Goal: Task Accomplishment & Management: Use online tool/utility

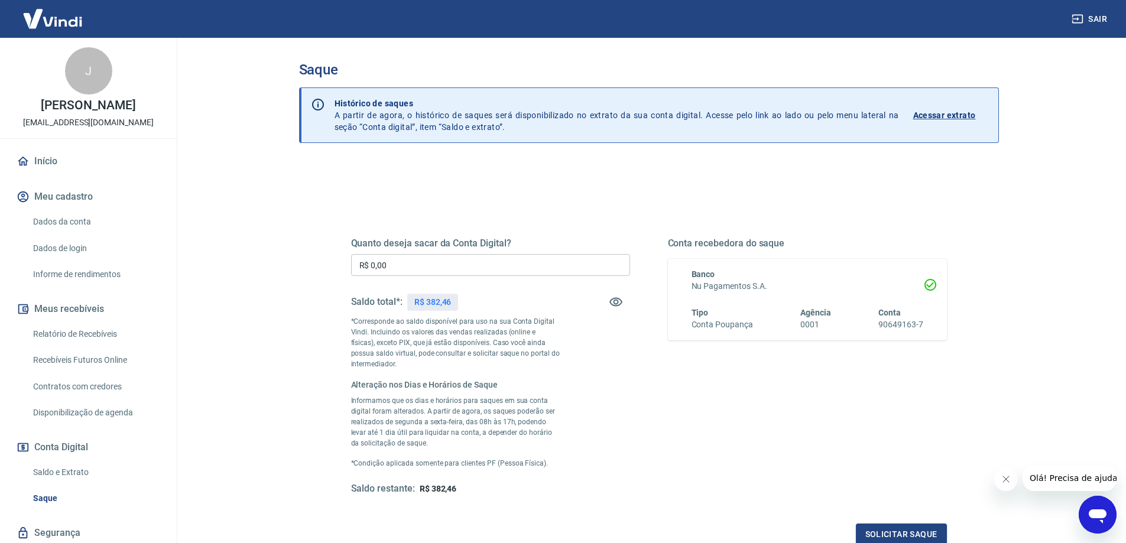
click at [453, 266] on input "R$ 0,00" at bounding box center [490, 265] width 279 height 22
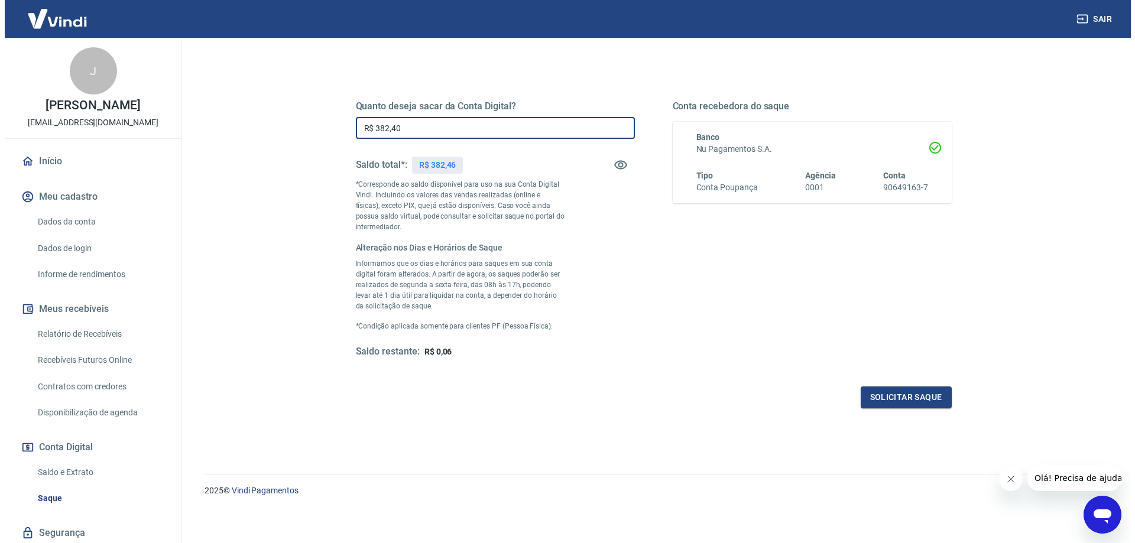
scroll to position [141, 0]
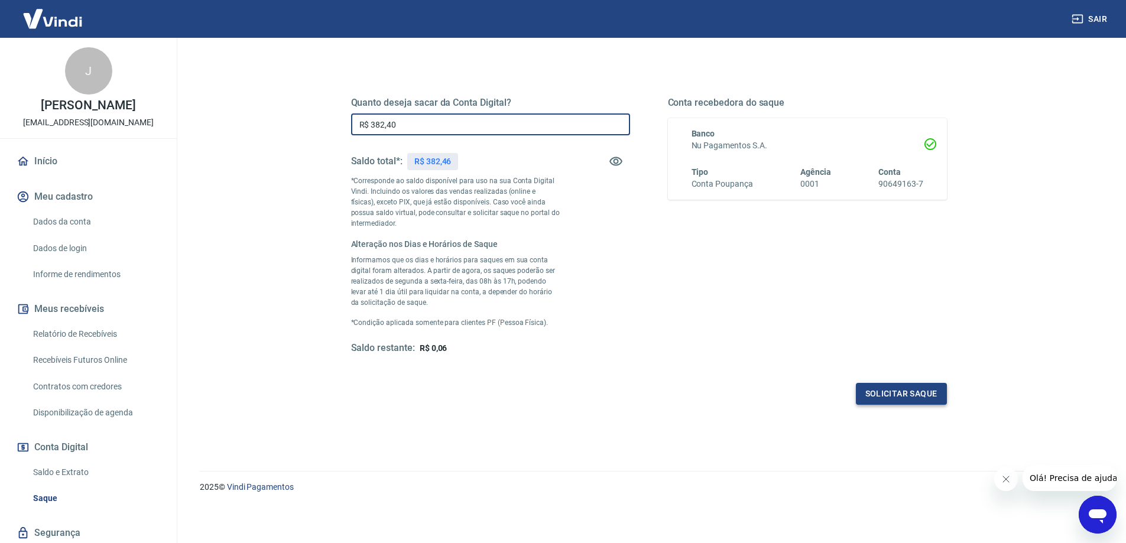
type input "R$ 382,40"
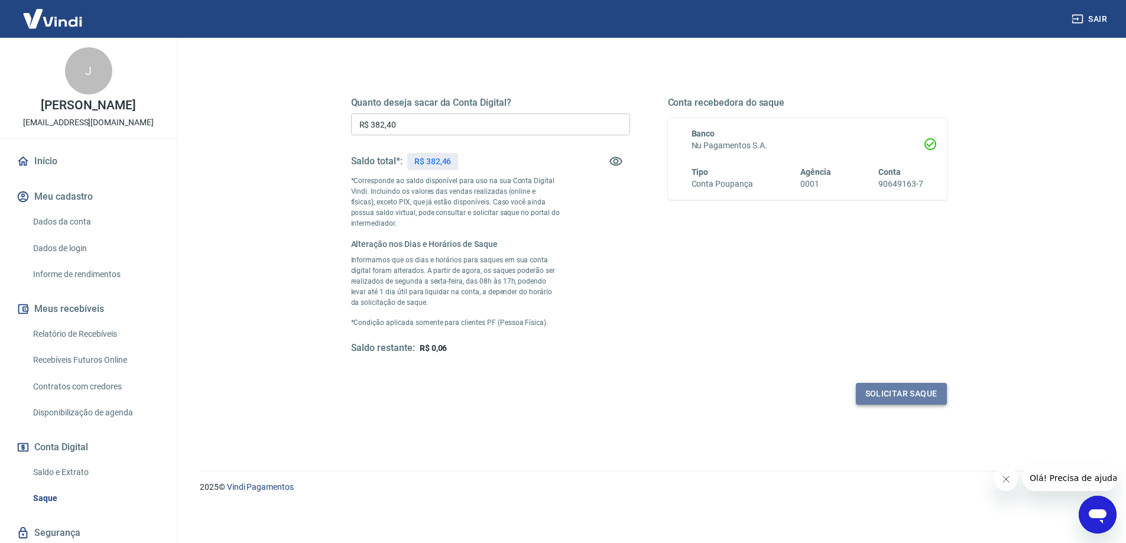
click at [915, 391] on button "Solicitar saque" at bounding box center [901, 394] width 91 height 22
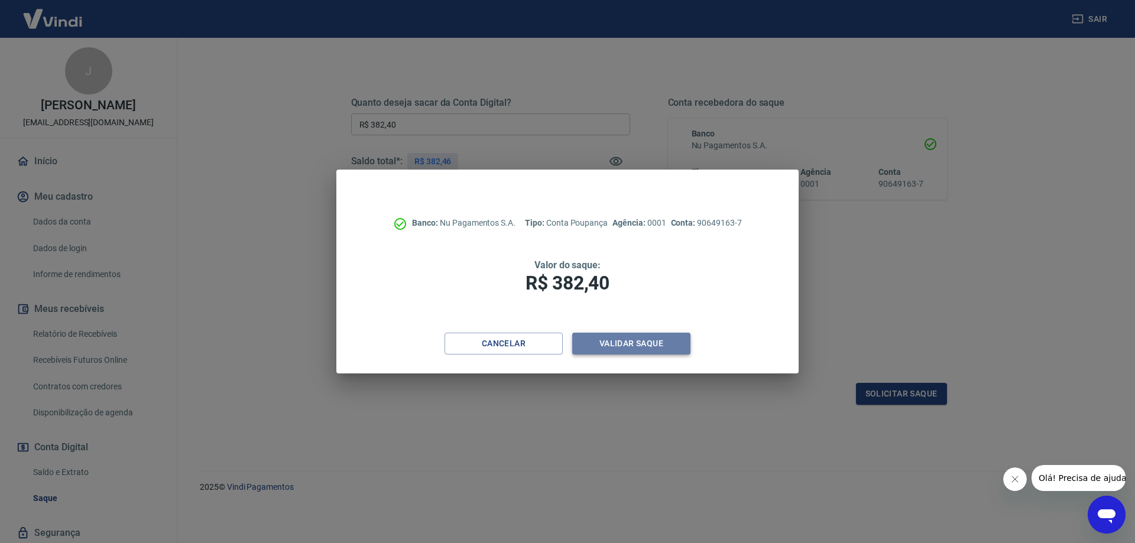
click at [637, 339] on button "Validar saque" at bounding box center [631, 344] width 118 height 22
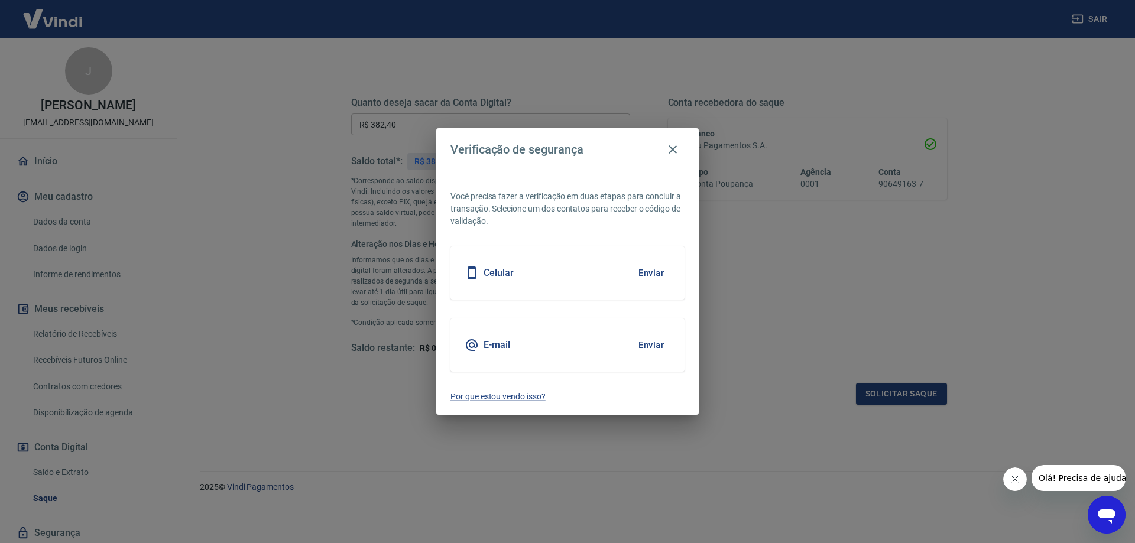
click at [559, 345] on div "E-mail Enviar" at bounding box center [568, 345] width 234 height 53
click at [653, 345] on button "Enviar" at bounding box center [651, 345] width 38 height 25
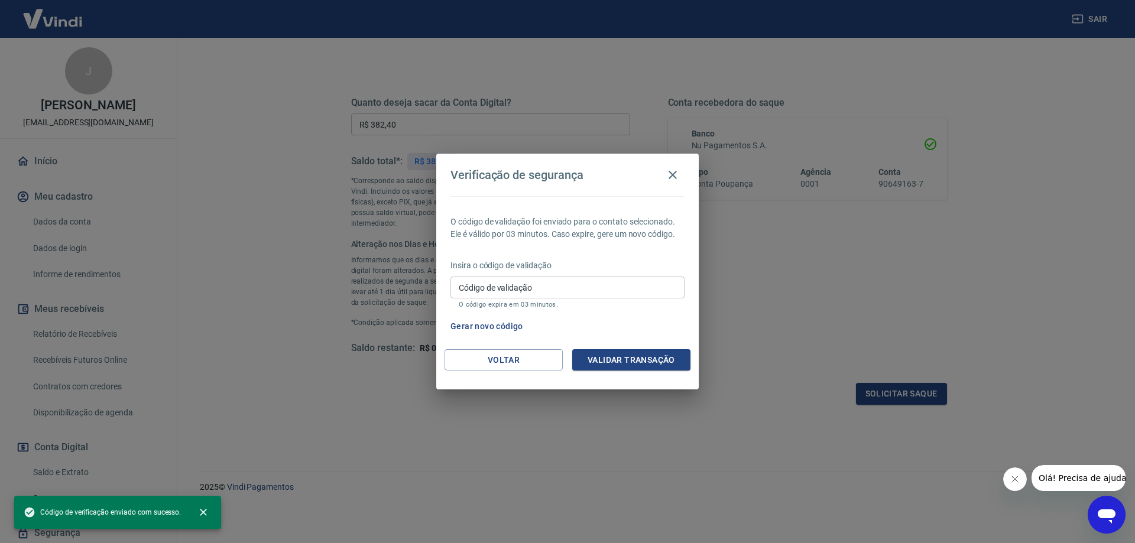
click at [545, 293] on input "Código de validação" at bounding box center [568, 288] width 234 height 22
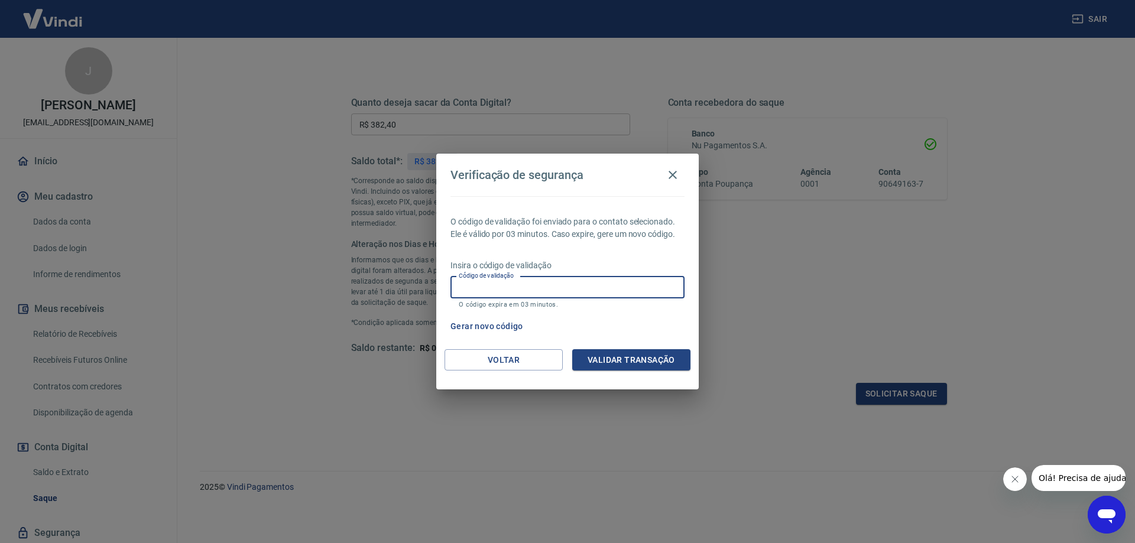
paste input "580370"
type input "580370"
click at [584, 261] on p "Insira o código de validação" at bounding box center [568, 266] width 234 height 12
click at [628, 356] on button "Validar transação" at bounding box center [631, 360] width 118 height 22
